Goal: Transaction & Acquisition: Purchase product/service

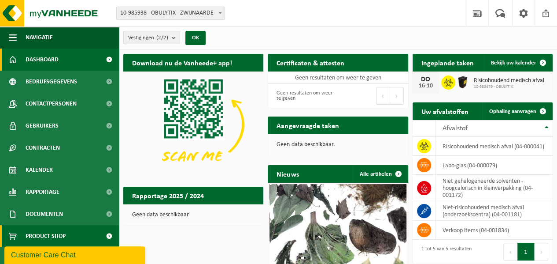
click at [52, 231] on span "Product Shop" at bounding box center [46, 236] width 40 height 22
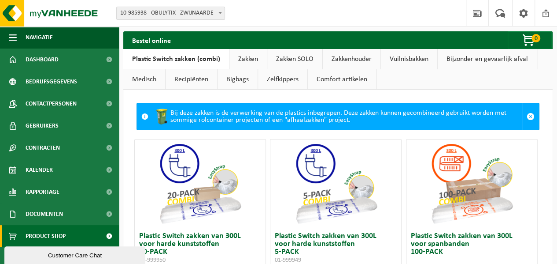
click at [406, 59] on link "Vuilnisbakken" at bounding box center [409, 59] width 56 height 20
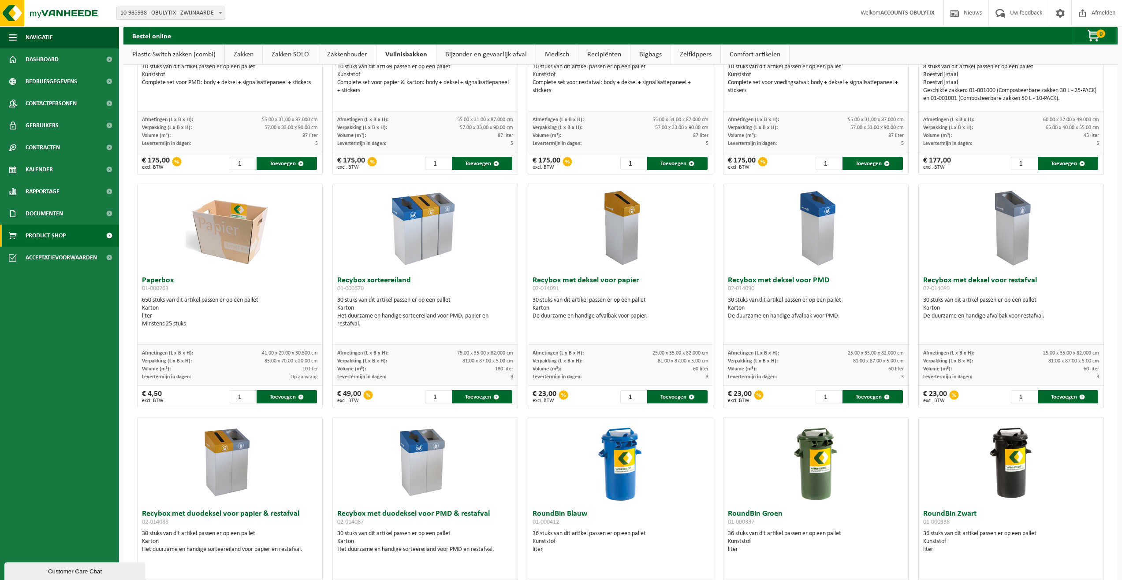
scroll to position [264, 0]
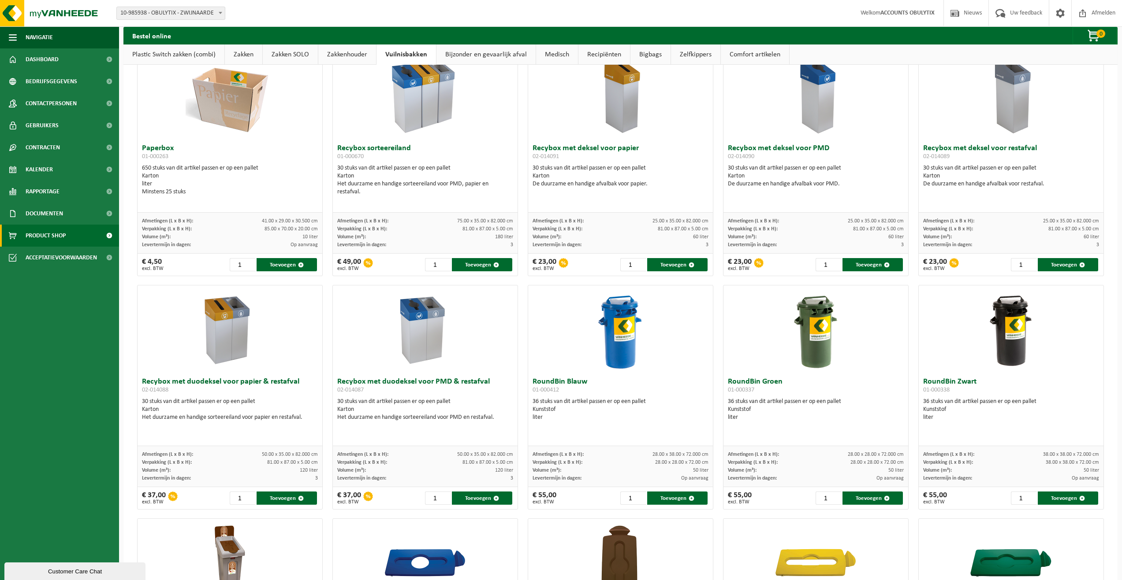
click at [184, 263] on h3 "Recybox met duodeksel voor papier & restafval 02-014088" at bounding box center [230, 387] width 176 height 18
click at [216, 263] on img at bounding box center [230, 330] width 88 height 88
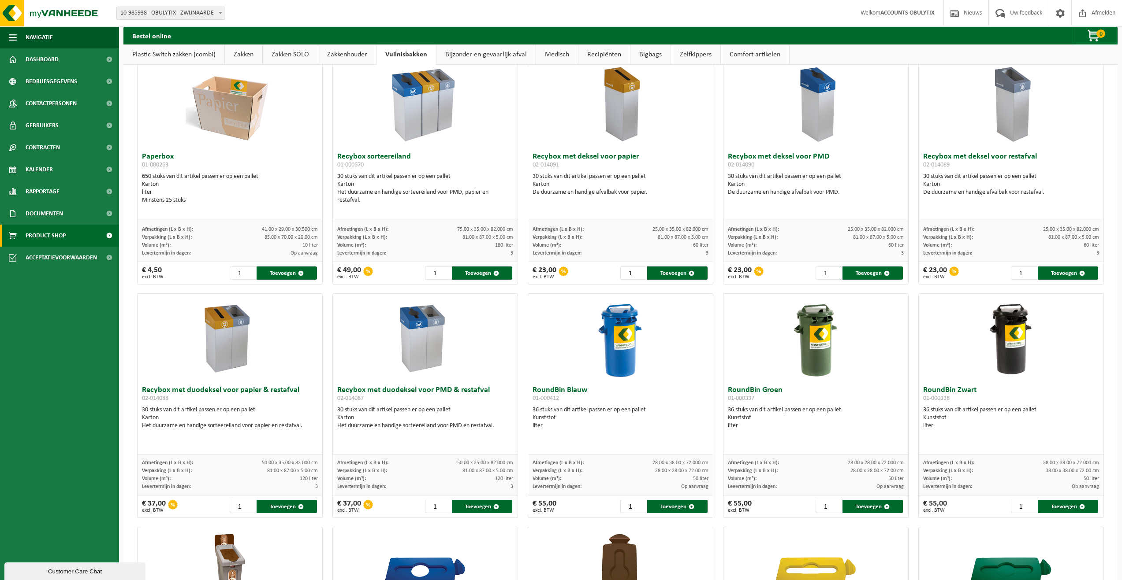
scroll to position [220, 0]
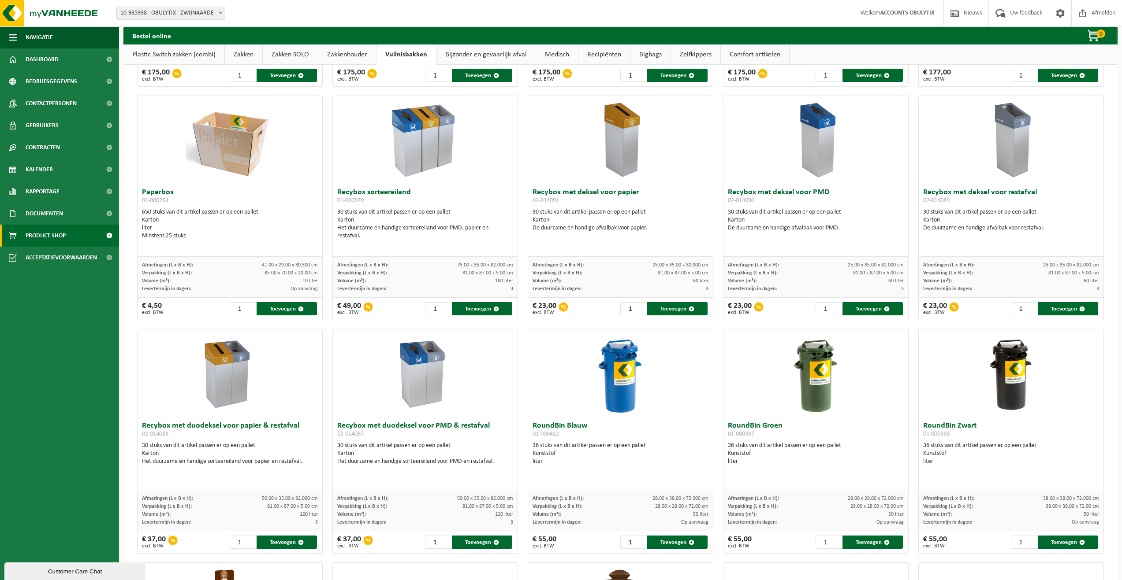
click at [185, 263] on div at bounding box center [229, 374] width 185 height 88
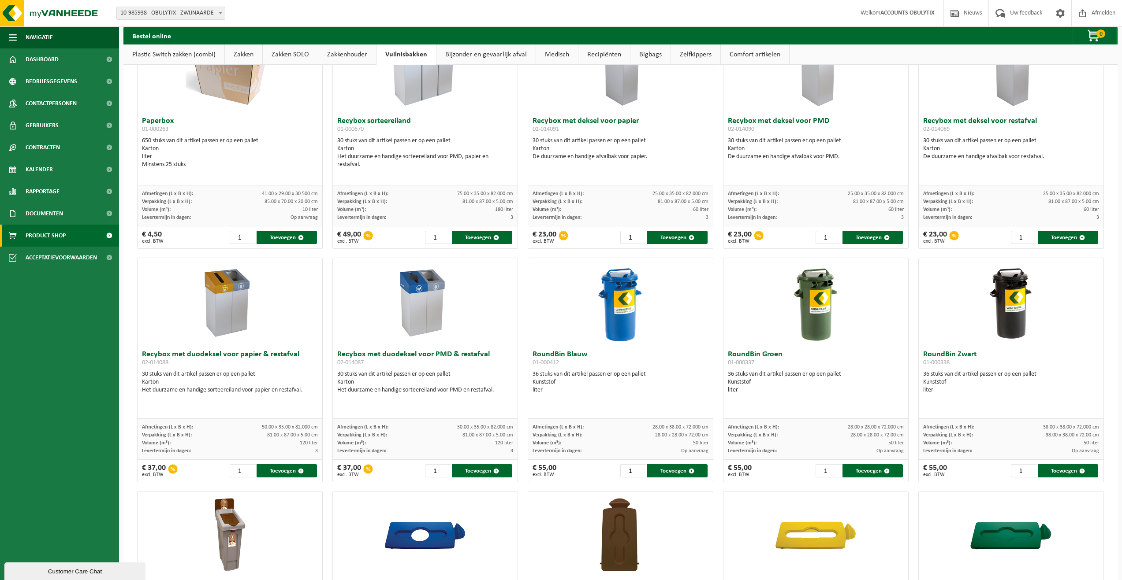
scroll to position [308, 0]
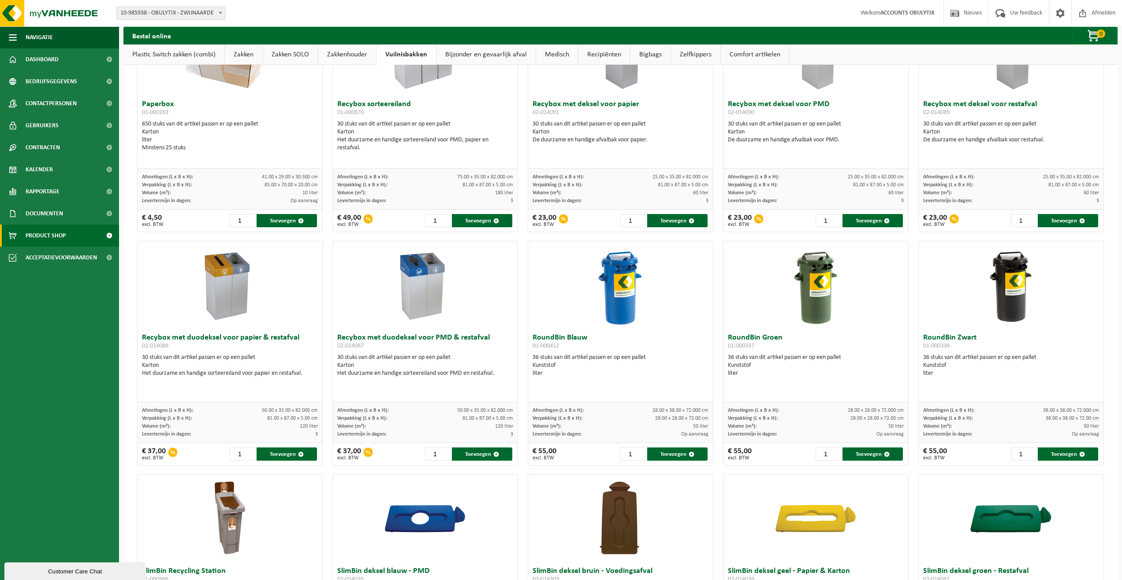
click at [203, 263] on img at bounding box center [230, 286] width 88 height 88
drag, startPoint x: 296, startPoint y: 297, endPoint x: 312, endPoint y: 331, distance: 37.4
click at [312, 263] on div "Recybox met duodeksel voor papier & restafval 02-014088 30 stuks van dit artike…" at bounding box center [230, 353] width 186 height 225
click at [124, 263] on div "All-In SlimBin Recycling Station voor PMD 01-001042 10 stuks van dit artikel pa…" at bounding box center [620, 470] width 994 height 1419
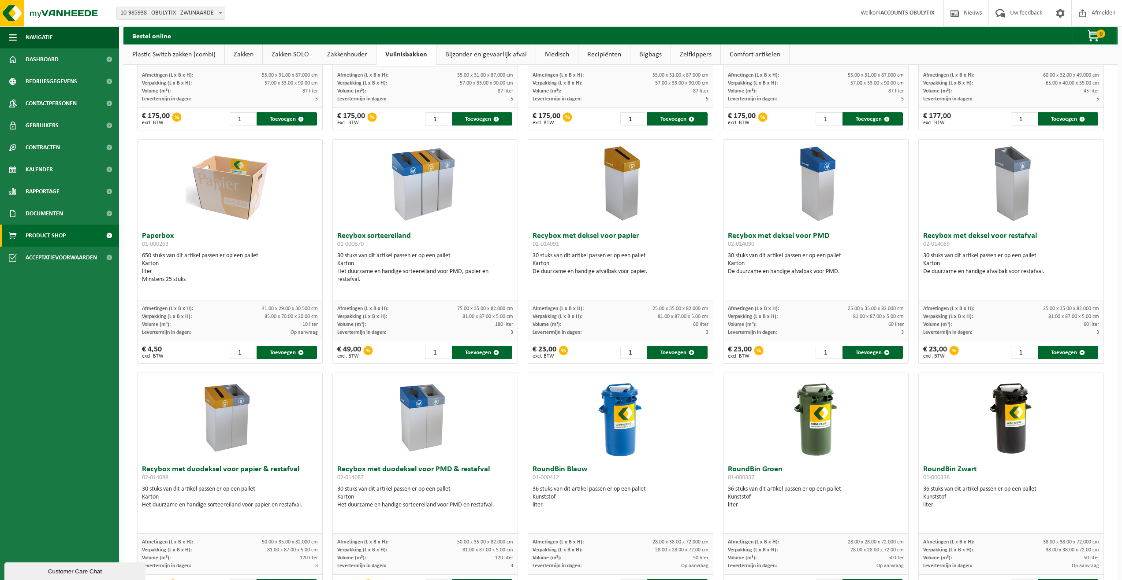
scroll to position [176, 0]
drag, startPoint x: 337, startPoint y: 257, endPoint x: 346, endPoint y: 261, distance: 10.5
click at [346, 261] on div "30 stuks van dit artikel passen er op een pallet Karton Het duurzame en handige…" at bounding box center [425, 269] width 176 height 32
drag, startPoint x: 353, startPoint y: 264, endPoint x: 337, endPoint y: 257, distance: 17.4
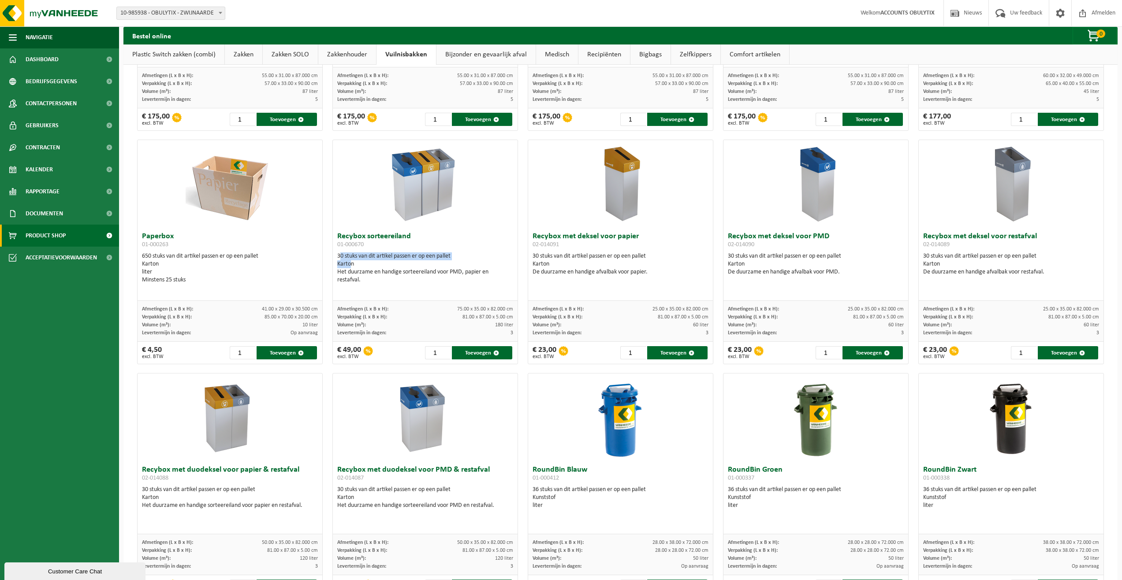
click at [337, 257] on div "30 stuks van dit artikel passen er op een pallet Karton Het duurzame en handige…" at bounding box center [425, 269] width 176 height 32
click at [378, 263] on div "Het duurzame en handige sorteereiland voor PMD, papier en restafval." at bounding box center [425, 276] width 176 height 16
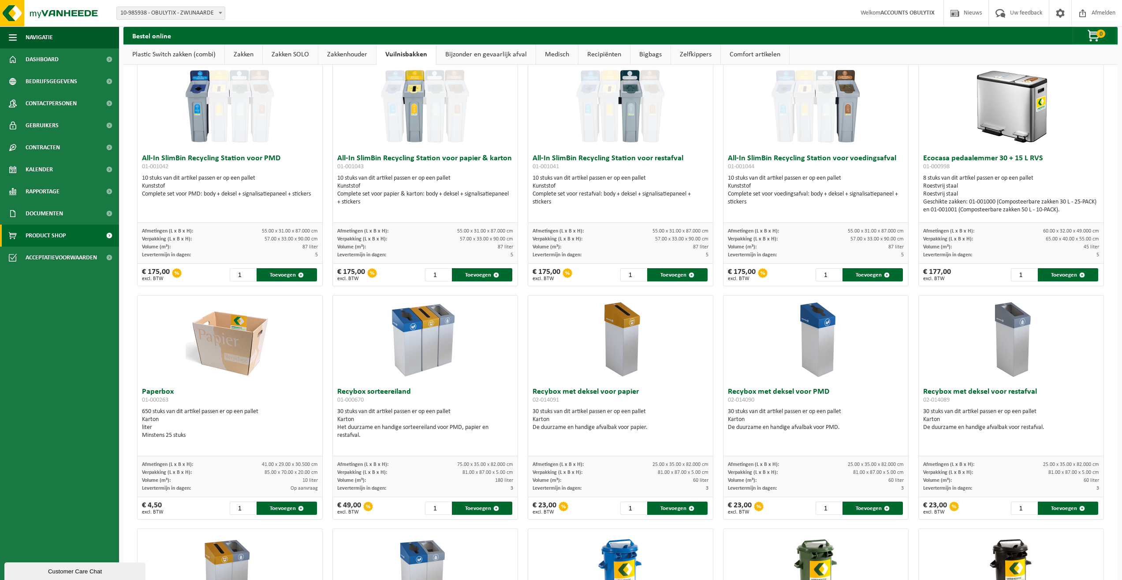
scroll to position [0, 0]
